Goal: Find contact information: Find contact information

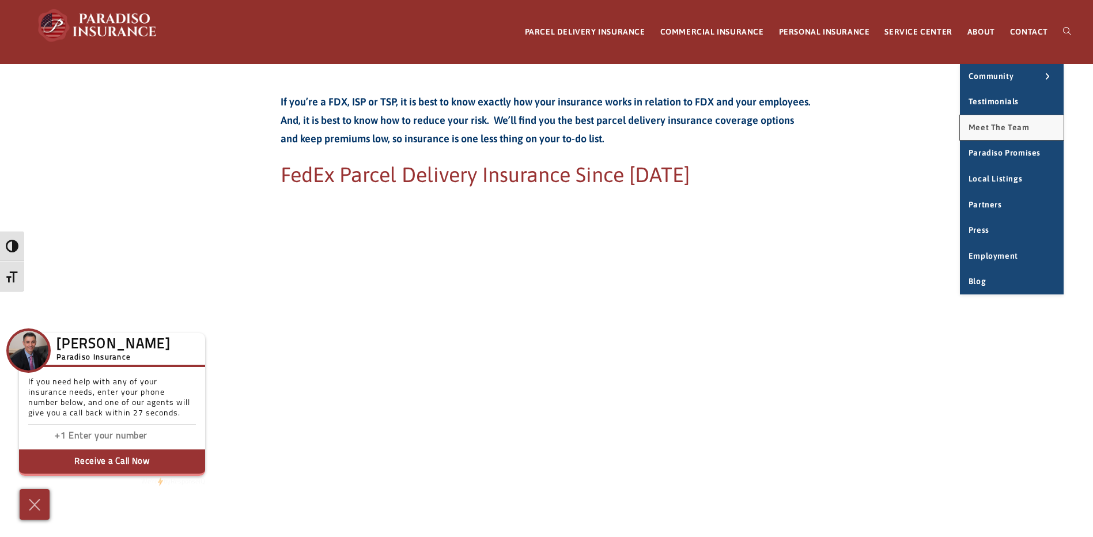
click at [995, 126] on span "Meet the Team" at bounding box center [998, 127] width 61 height 9
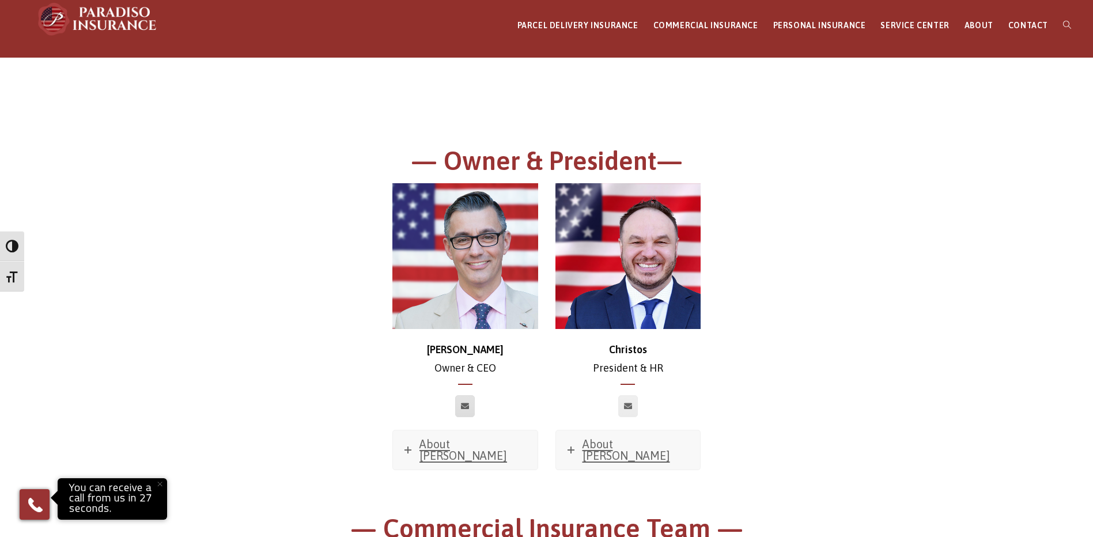
scroll to position [115, 0]
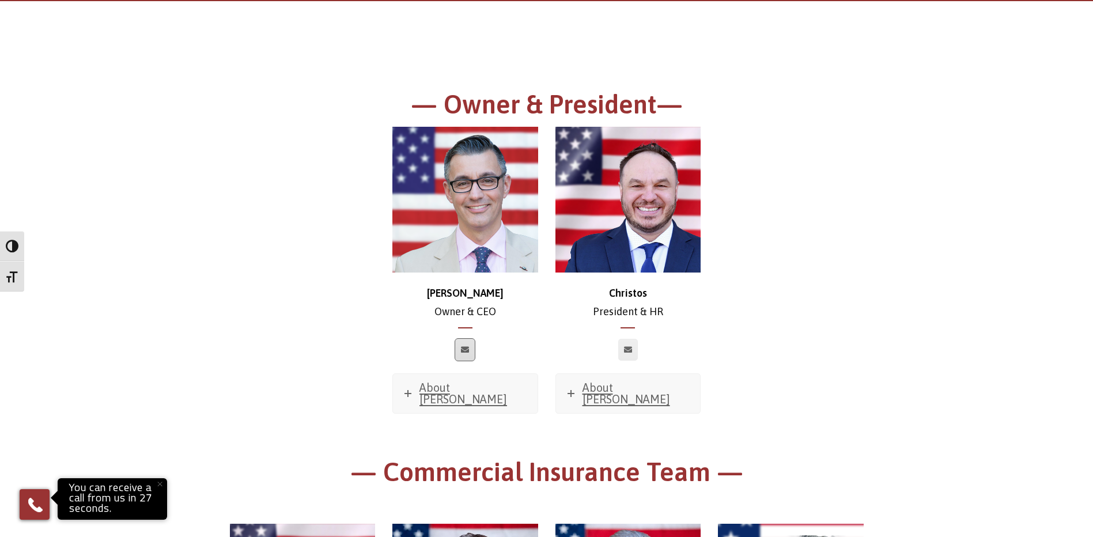
click at [464, 346] on icon at bounding box center [465, 349] width 8 height 7
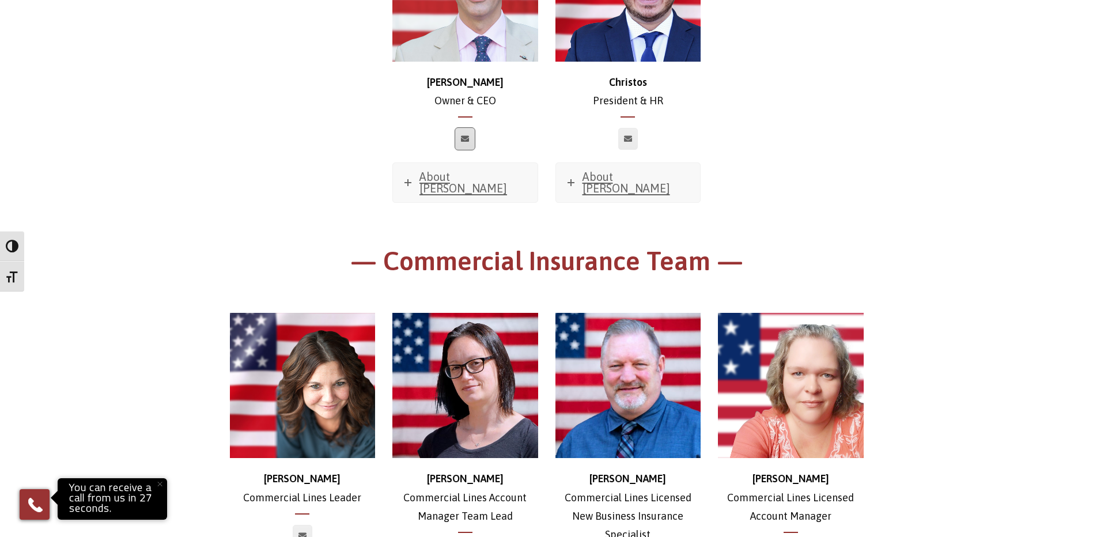
scroll to position [0, 0]
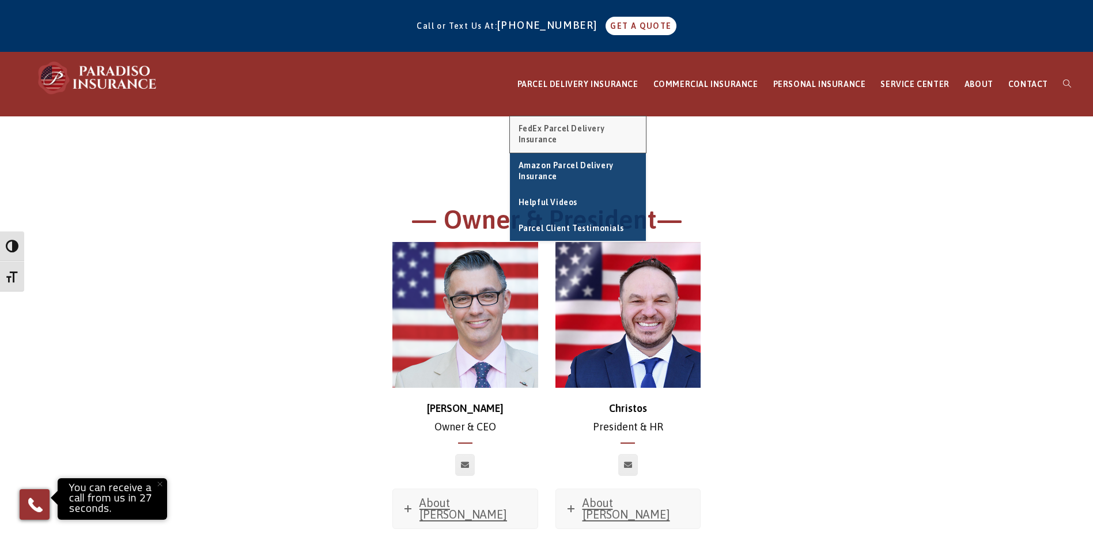
click at [572, 138] on span "FedEx Parcel Delivery Insurance" at bounding box center [561, 134] width 86 height 21
